Goal: Task Accomplishment & Management: Use online tool/utility

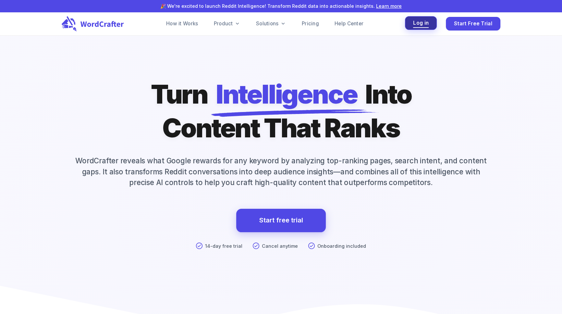
drag, startPoint x: 0, startPoint y: 0, endPoint x: 423, endPoint y: 21, distance: 423.0
click at [423, 21] on span "Log in" at bounding box center [421, 23] width 16 height 9
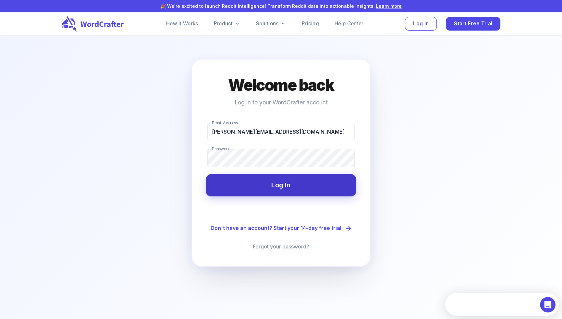
click at [299, 191] on button "Log In" at bounding box center [281, 185] width 150 height 22
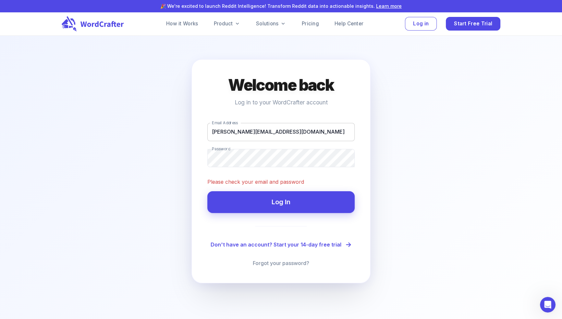
click at [233, 138] on input "tanner@paydirtdigital.ag" at bounding box center [281, 132] width 147 height 18
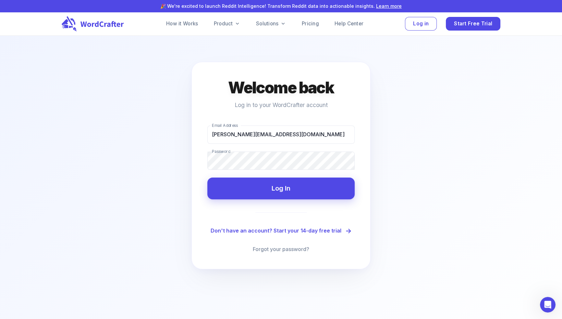
drag, startPoint x: 230, startPoint y: 185, endPoint x: 243, endPoint y: 194, distance: 15.9
type input "analytics@paydirtdigital.ag"
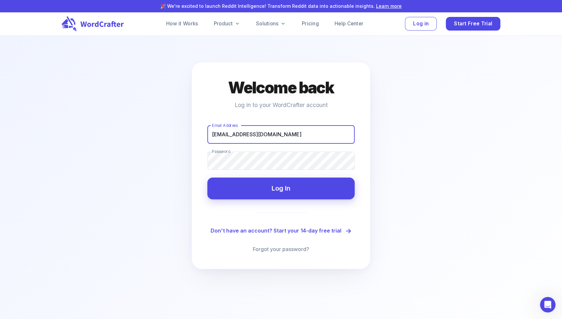
click at [386, 191] on main "Welcome back Log in to your WordCrafter account Email Address analytics@paydirt…" at bounding box center [281, 195] width 562 height 319
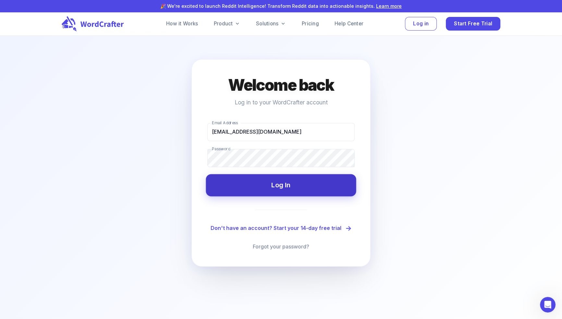
click at [303, 186] on button "Log In" at bounding box center [281, 185] width 150 height 22
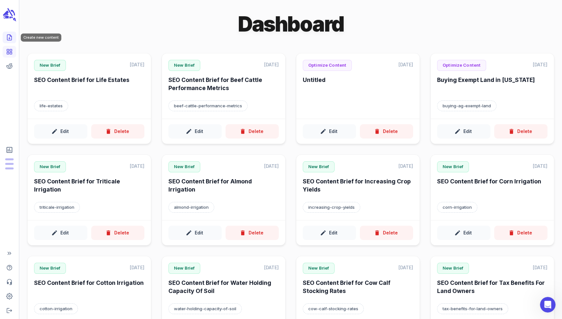
click at [8, 37] on icon "Create new content" at bounding box center [9, 37] width 6 height 6
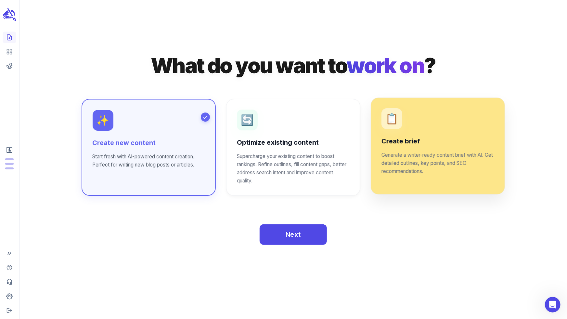
click at [417, 164] on p "Generate a writer-ready content brief with AI. Get detailed outlines, key point…" at bounding box center [437, 163] width 113 height 24
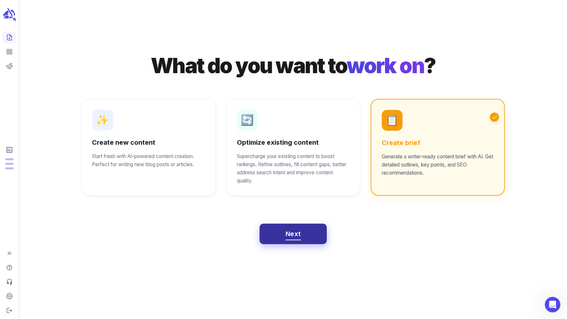
click at [303, 239] on button "Next" at bounding box center [292, 233] width 67 height 21
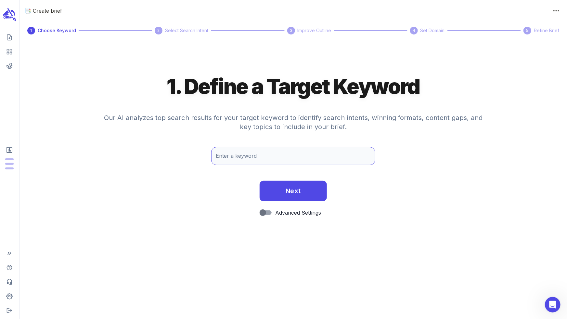
click at [277, 159] on input "Enter a keyword" at bounding box center [293, 156] width 164 height 18
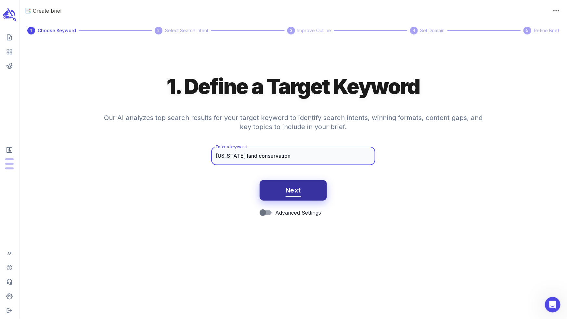
type input "texas land conservation"
click at [292, 190] on span "Next" at bounding box center [292, 189] width 15 height 11
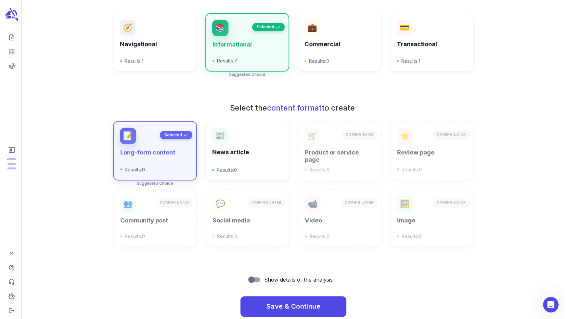
scroll to position [154, 0]
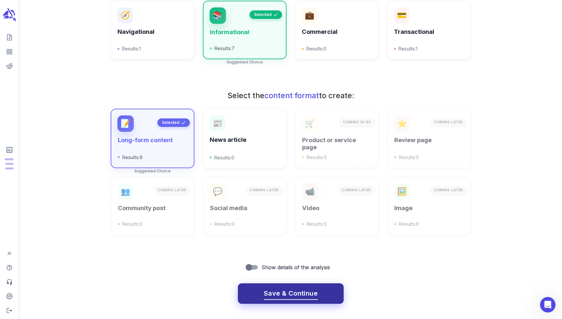
click at [305, 292] on span "Save & Continue" at bounding box center [291, 292] width 54 height 11
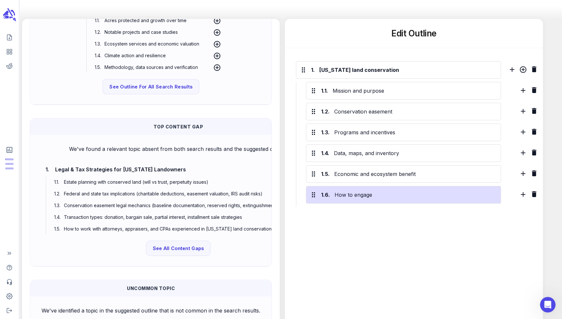
scroll to position [192, 0]
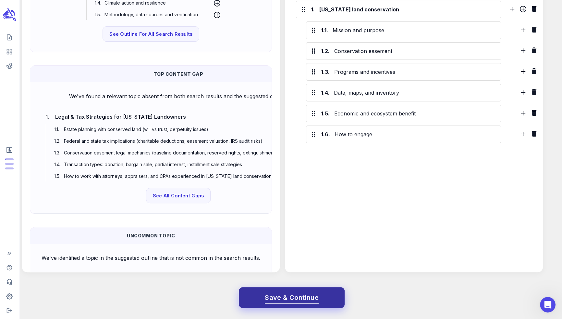
click at [308, 289] on button "Save & Continue" at bounding box center [292, 297] width 106 height 21
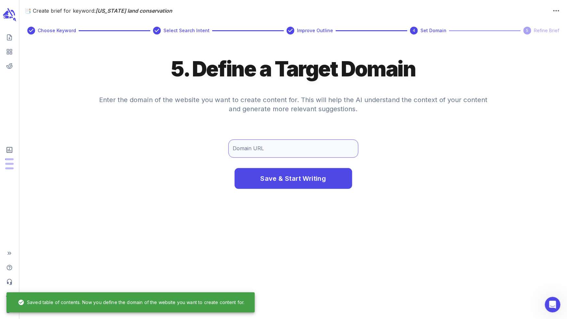
click at [276, 151] on input "Domain URL" at bounding box center [293, 148] width 130 height 18
type input "texasfarmcredit.com"
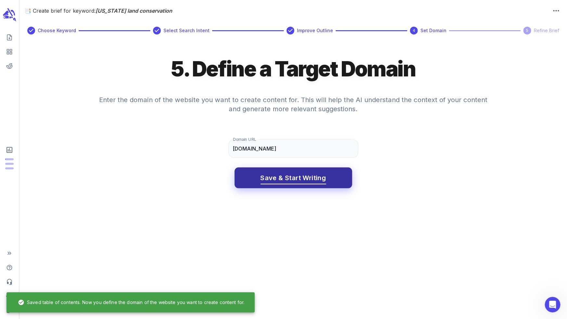
click at [302, 185] on button "Save & Start Writing" at bounding box center [293, 177] width 118 height 21
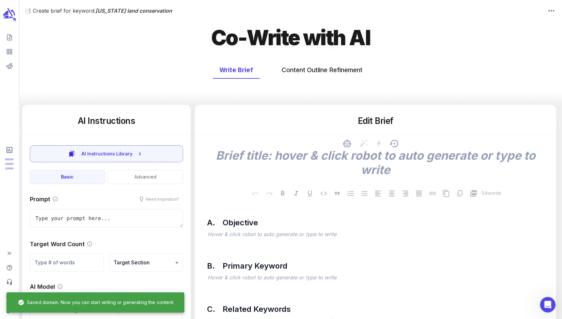
type textarea "x"
type textarea "SEO Content Brief for [US_STATE] Land Conservation"
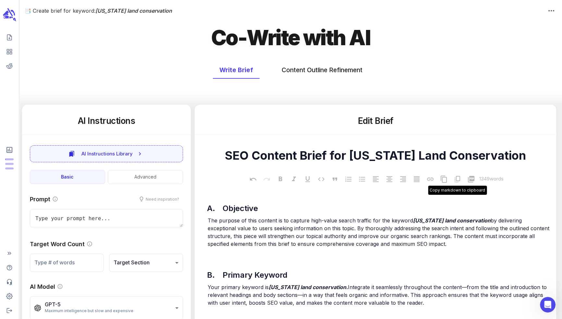
click at [457, 181] on icon at bounding box center [458, 179] width 6 height 6
type textarea "x"
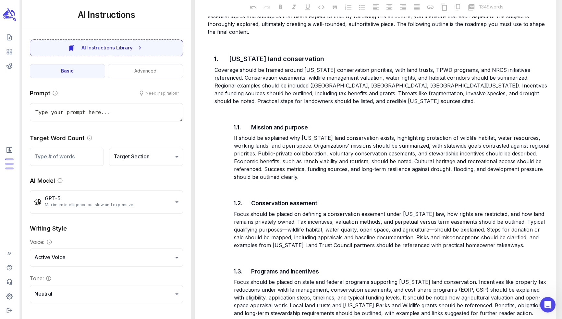
scroll to position [607, 0]
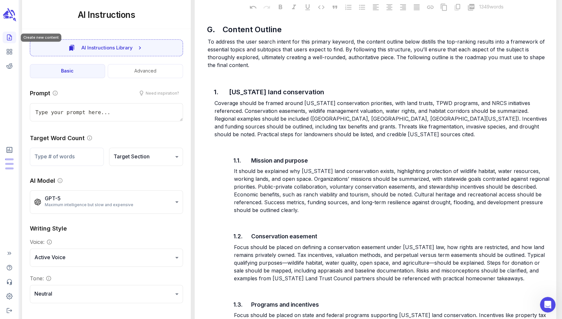
click at [11, 39] on icon "Create new content" at bounding box center [9, 37] width 6 height 6
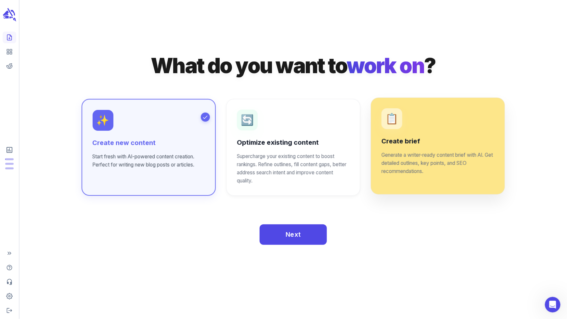
click at [428, 168] on p "Generate a writer-ready content brief with AI. Get detailed outlines, key point…" at bounding box center [437, 163] width 113 height 24
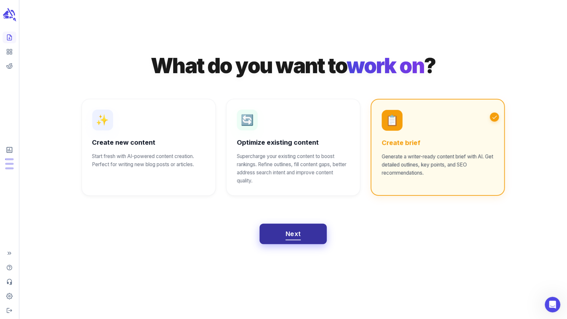
click at [287, 233] on span "Next" at bounding box center [292, 233] width 15 height 11
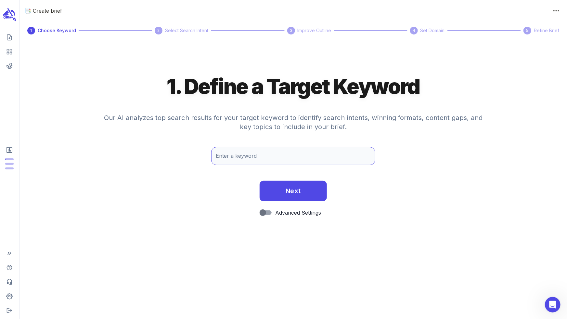
click at [296, 156] on input "Enter a keyword" at bounding box center [293, 156] width 164 height 18
type input "rotational grazing"
click at [308, 191] on button "Next" at bounding box center [292, 190] width 67 height 21
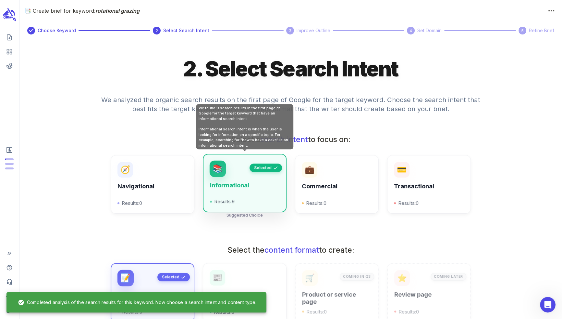
scroll to position [154, 0]
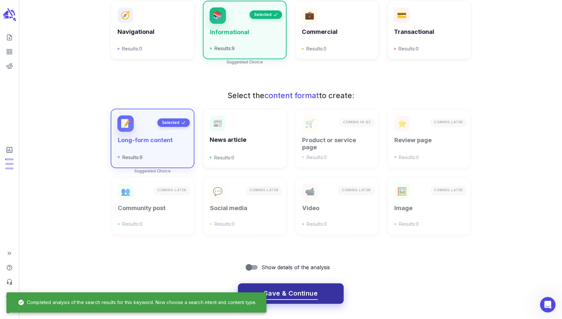
click at [311, 290] on span "Save & Continue" at bounding box center [291, 292] width 54 height 11
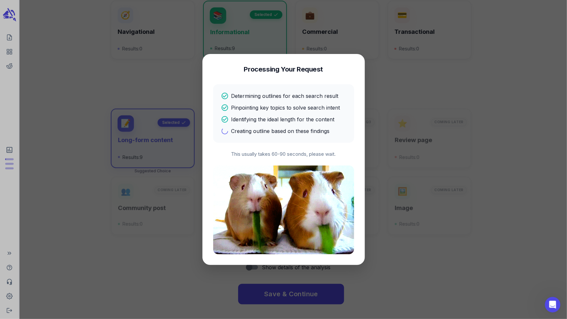
click at [258, 100] on div "Determining outlines for each search result Pinpointing key topics to solve sea…" at bounding box center [283, 113] width 125 height 43
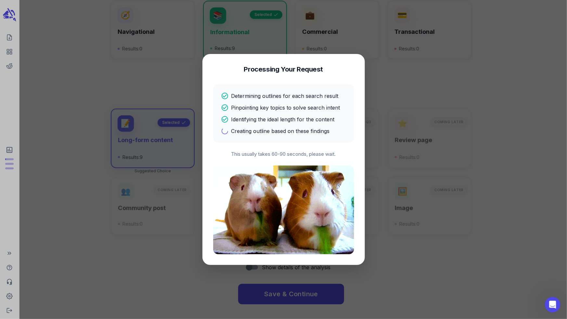
click at [298, 142] on div "Determining outlines for each search result Pinpointing key topics to solve sea…" at bounding box center [283, 113] width 141 height 58
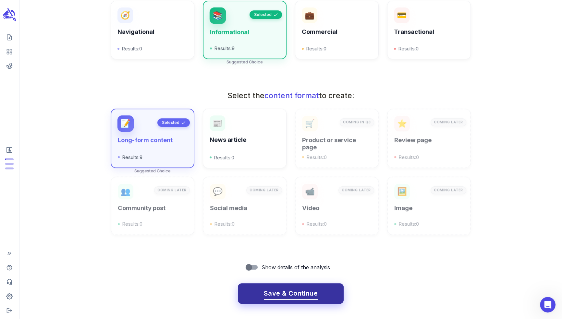
click at [303, 292] on span "Save & Continue" at bounding box center [291, 292] width 54 height 11
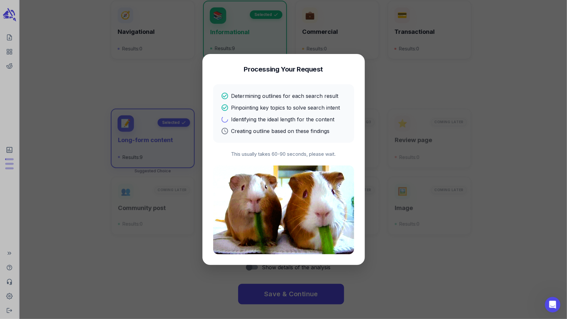
click at [294, 122] on p "Identifying the ideal length for the content" at bounding box center [282, 119] width 103 height 8
click at [270, 96] on p "Determining outlines for each search result" at bounding box center [284, 96] width 107 height 8
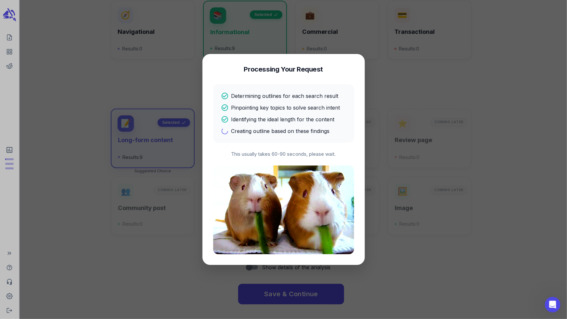
click at [265, 91] on div "Determining outlines for each search result Pinpointing key topics to solve sea…" at bounding box center [283, 113] width 141 height 58
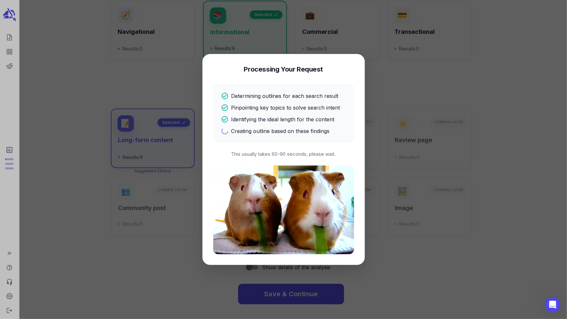
click at [247, 108] on p "Pinpointing key topics to solve search intent" at bounding box center [285, 108] width 109 height 8
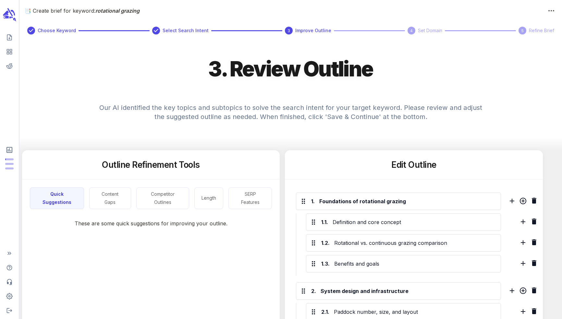
scroll to position [154, 0]
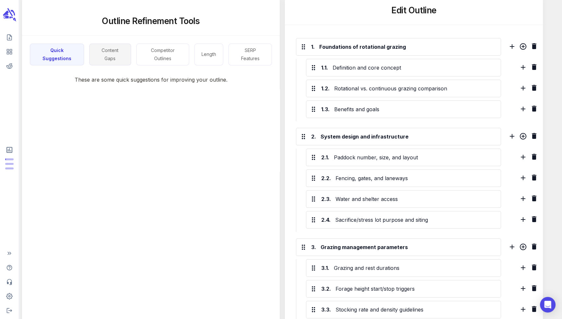
click at [109, 54] on button "Content Gaps" at bounding box center [110, 55] width 42 height 22
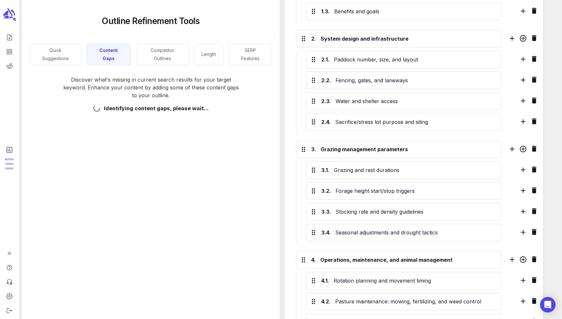
scroll to position [340, 0]
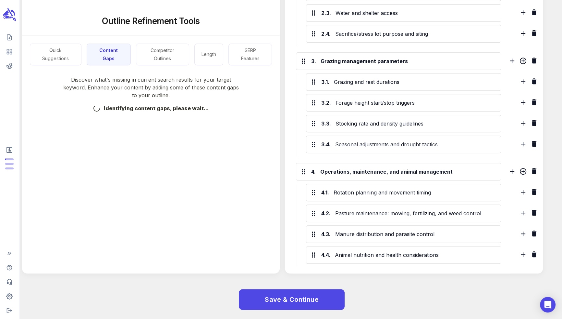
click at [278, 285] on div "Save & Continue" at bounding box center [287, 299] width 551 height 42
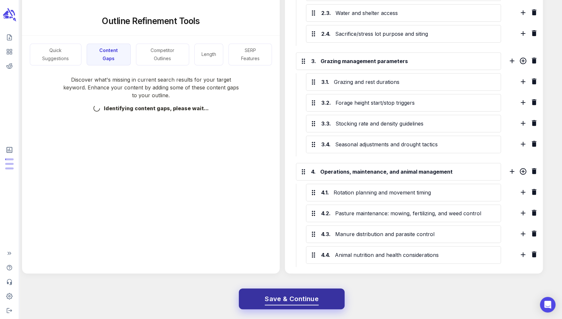
click at [278, 290] on button "Save & Continue" at bounding box center [292, 298] width 106 height 21
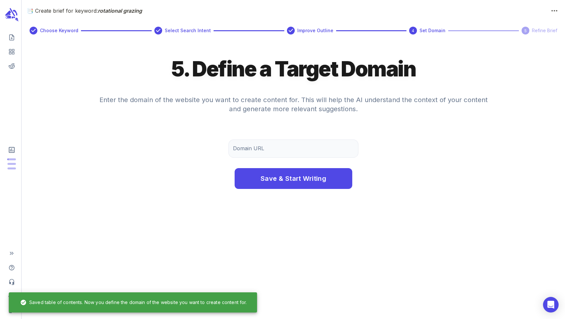
scroll to position [0, 0]
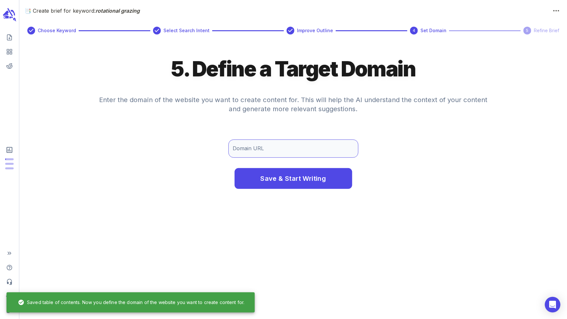
click at [279, 144] on input "Domain URL" at bounding box center [293, 148] width 130 height 18
type input "[DOMAIN_NAME]"
click at [234, 168] on button "Save & Start Writing" at bounding box center [293, 178] width 118 height 21
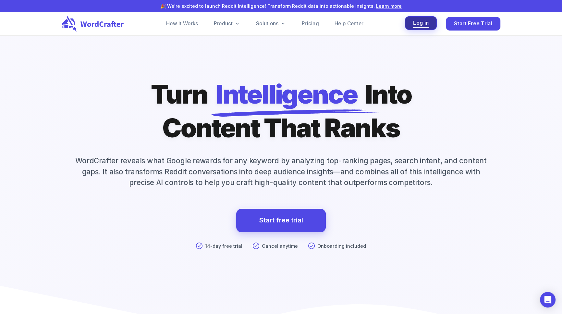
click at [421, 26] on span "Log in" at bounding box center [421, 23] width 16 height 9
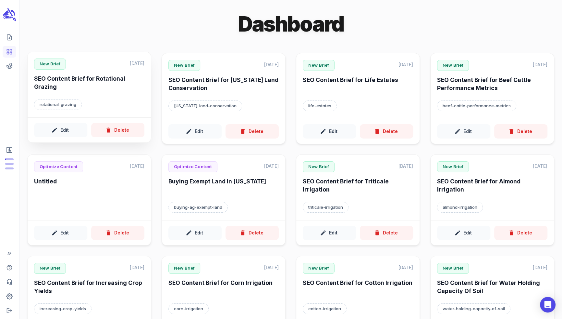
click at [86, 86] on h6 "SEO Content Brief for Rotational Grazing" at bounding box center [89, 84] width 110 height 18
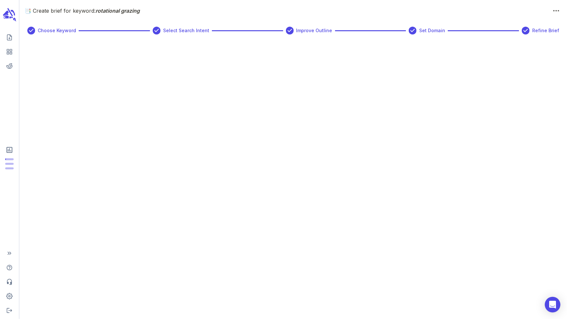
click at [205, 146] on div "📑 Create brief for keyword: rotational grazing Choose Keyword Select Search Int…" at bounding box center [292, 159] width 547 height 319
click at [549, 16] on div "Choose Keyword Select Search Intent Improve Outline Set Domain Refine Brief" at bounding box center [292, 30] width 547 height 29
click at [558, 8] on icon "button" at bounding box center [556, 11] width 6 height 6
click at [298, 130] on div at bounding box center [283, 159] width 567 height 319
click at [552, 13] on button "button" at bounding box center [555, 10] width 11 height 11
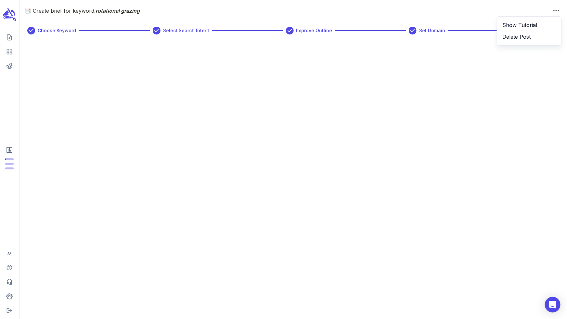
click at [258, 69] on div at bounding box center [283, 159] width 567 height 319
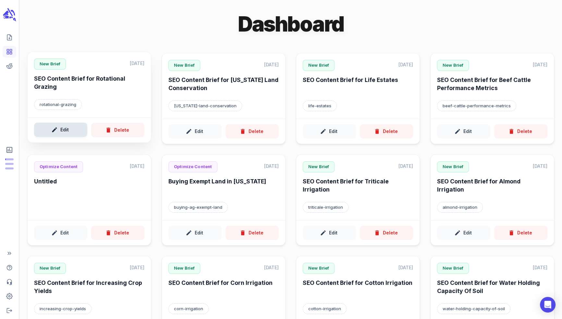
click at [66, 130] on button "Edit" at bounding box center [60, 129] width 53 height 15
click at [75, 77] on h6 "SEO Content Brief for Rotational Grazing" at bounding box center [89, 84] width 110 height 18
click at [123, 126] on button "Delete" at bounding box center [117, 129] width 53 height 15
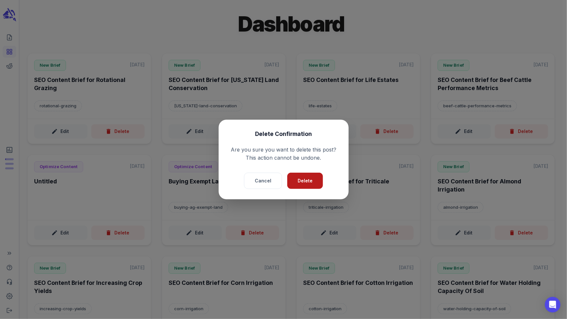
click at [297, 180] on button "Delete" at bounding box center [305, 180] width 36 height 17
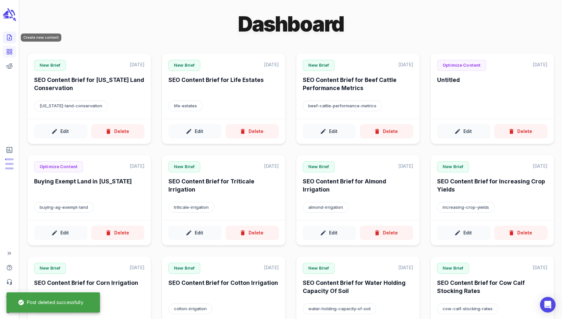
click at [8, 33] on link "Create new content" at bounding box center [10, 38] width 14 height 12
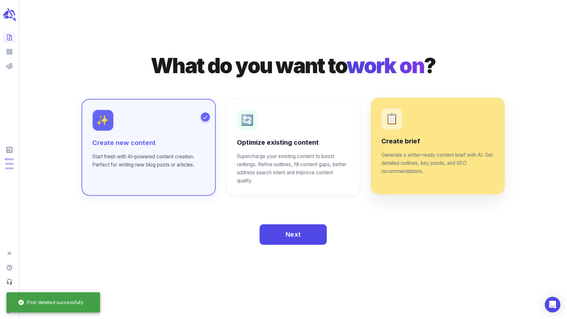
click at [391, 163] on p "Generate a writer-ready content brief with AI. Get detailed outlines, key point…" at bounding box center [437, 163] width 113 height 24
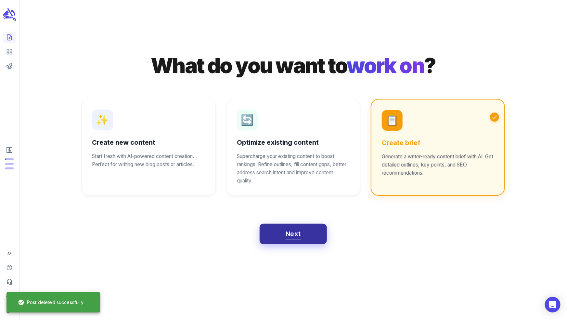
click at [286, 234] on span "Next" at bounding box center [292, 233] width 15 height 11
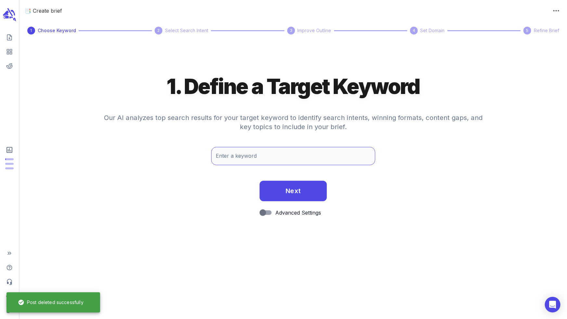
click at [263, 158] on input "Enter a keyword" at bounding box center [293, 156] width 164 height 18
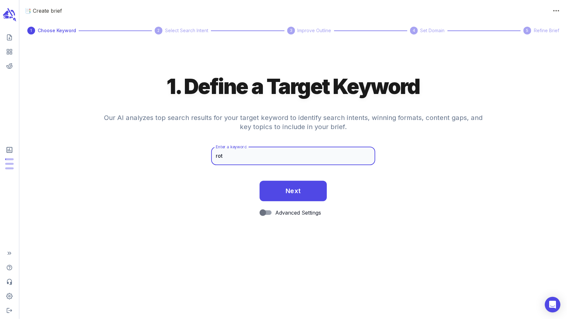
type input "rotational grazing"
click at [273, 181] on button "Next" at bounding box center [292, 190] width 67 height 21
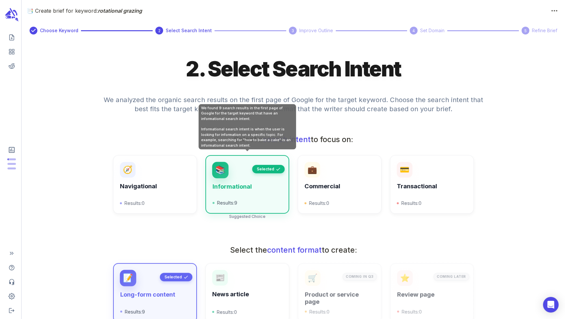
scroll to position [154, 0]
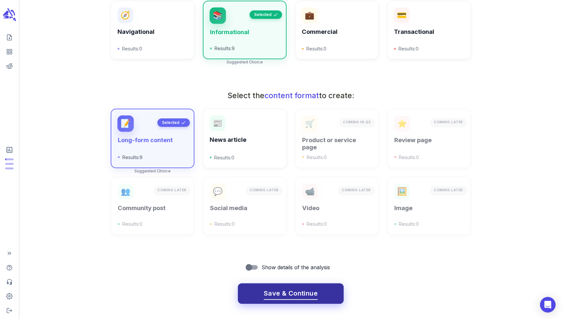
click at [325, 288] on button "Save & Continue" at bounding box center [291, 293] width 106 height 21
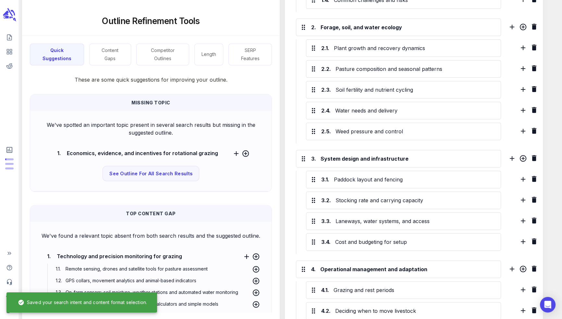
scroll to position [402, 0]
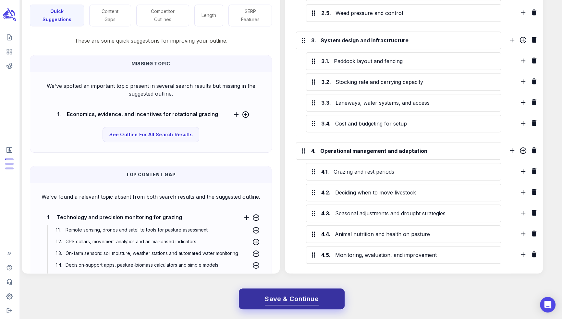
click at [290, 303] on span "Save & Continue" at bounding box center [292, 298] width 54 height 11
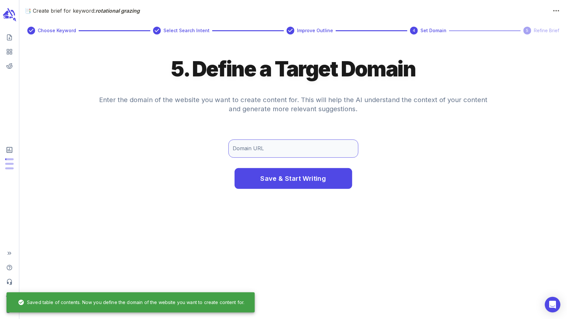
click at [296, 155] on input "Domain URL" at bounding box center [293, 148] width 130 height 18
type input "[DOMAIN_NAME]"
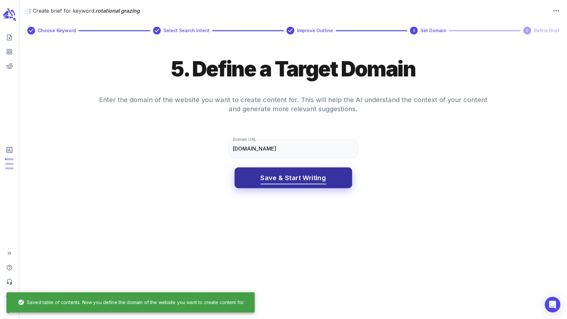
click at [289, 176] on span "Save & Start Writing" at bounding box center [293, 177] width 66 height 11
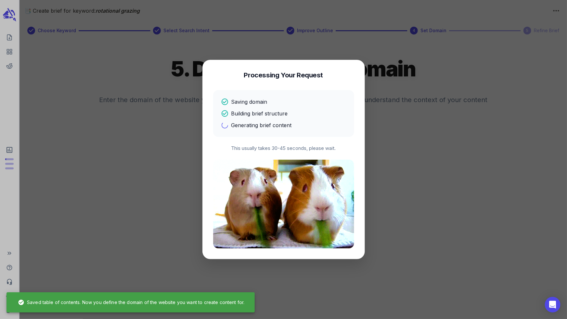
click at [326, 123] on div "Generating brief content" at bounding box center [283, 125] width 125 height 8
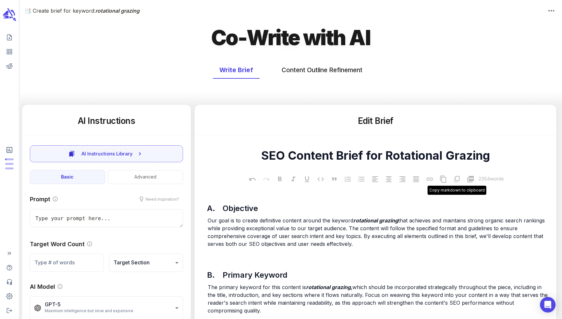
click at [454, 178] on icon at bounding box center [457, 179] width 6 height 6
type textarea "x"
